Goal: Transaction & Acquisition: Book appointment/travel/reservation

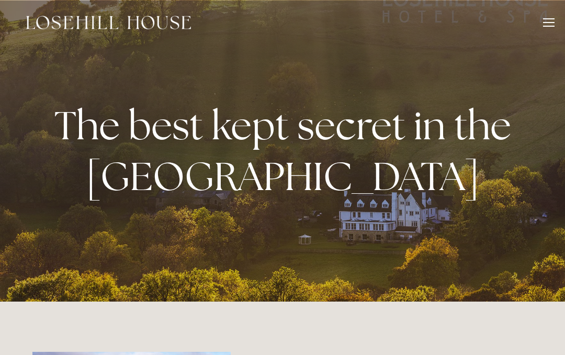
click at [546, 22] on div at bounding box center [549, 22] width 12 height 1
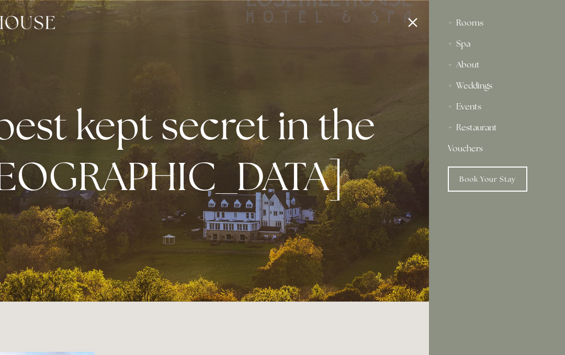
click at [503, 182] on link "Book Your Stay" at bounding box center [488, 178] width 80 height 25
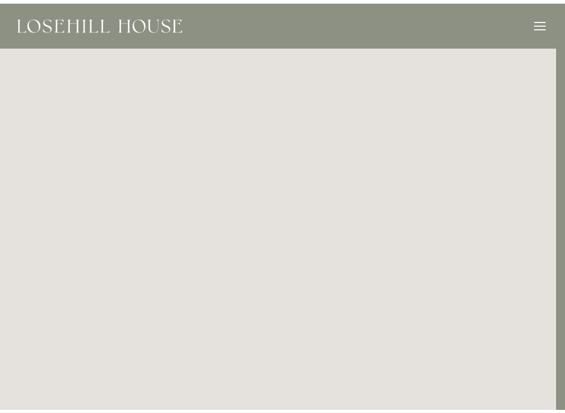
scroll to position [2, 9]
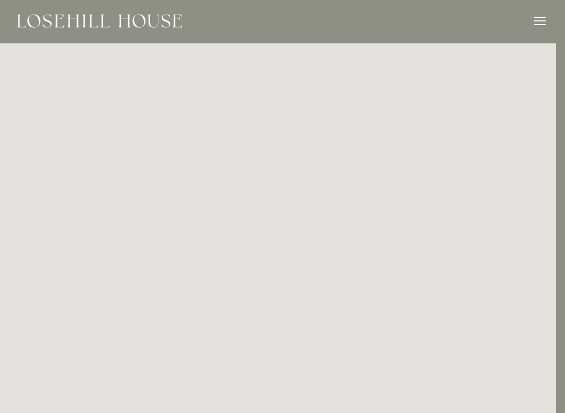
click at [44, 16] on img at bounding box center [99, 21] width 165 height 14
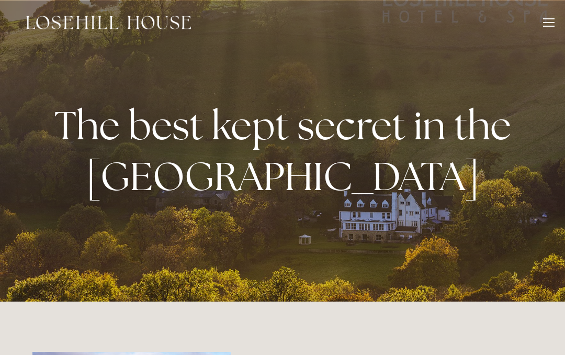
click at [546, 24] on div at bounding box center [549, 24] width 12 height 12
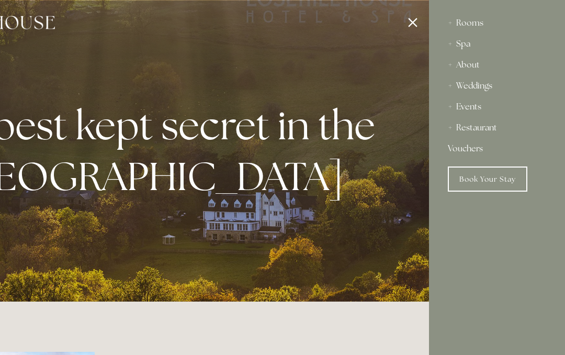
click at [467, 47] on div "Spa" at bounding box center [497, 43] width 98 height 21
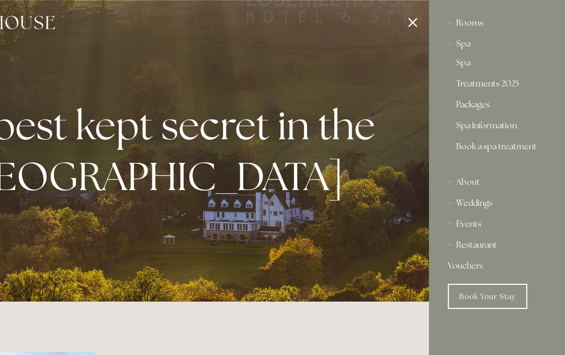
click at [489, 294] on link "Book Your Stay" at bounding box center [488, 296] width 80 height 25
